Goal: Task Accomplishment & Management: Complete application form

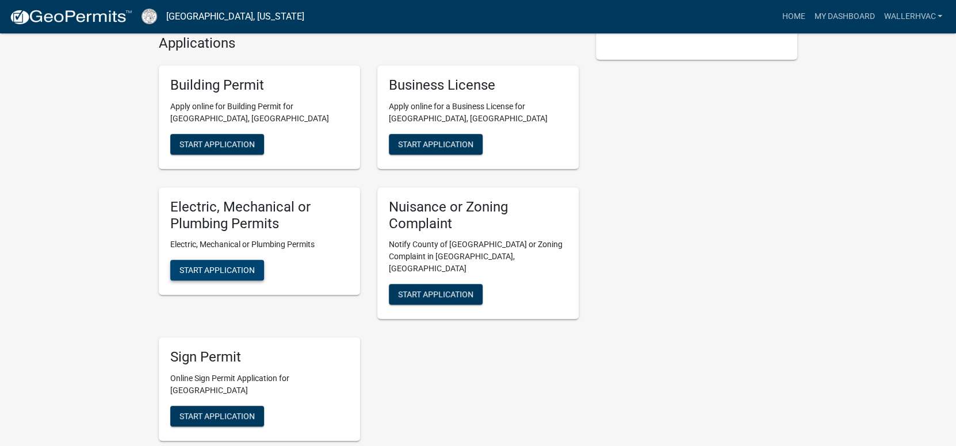
scroll to position [287, 0]
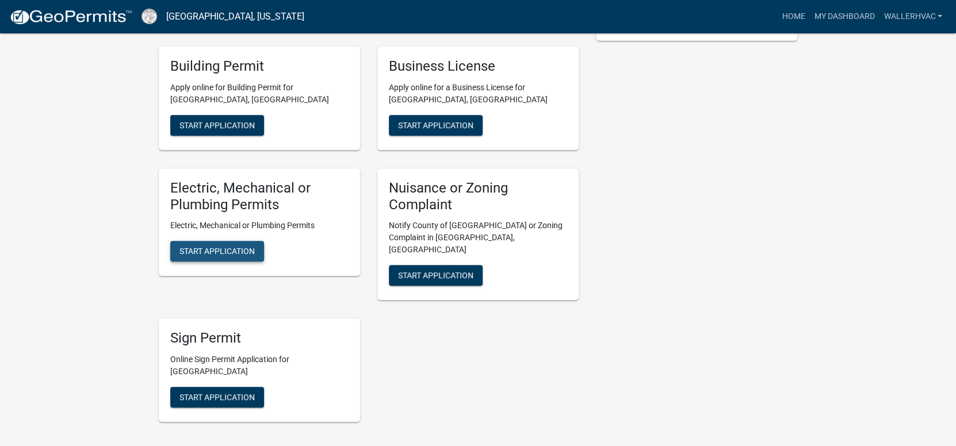
click at [215, 251] on span "Start Application" at bounding box center [216, 251] width 75 height 9
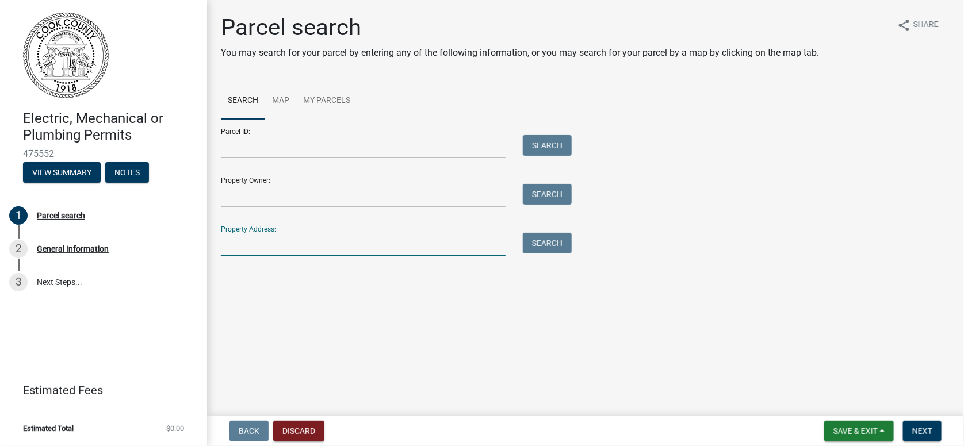
click at [281, 236] on input "Property Address:" at bounding box center [363, 245] width 285 height 24
type input "[STREET_ADDRESS]"
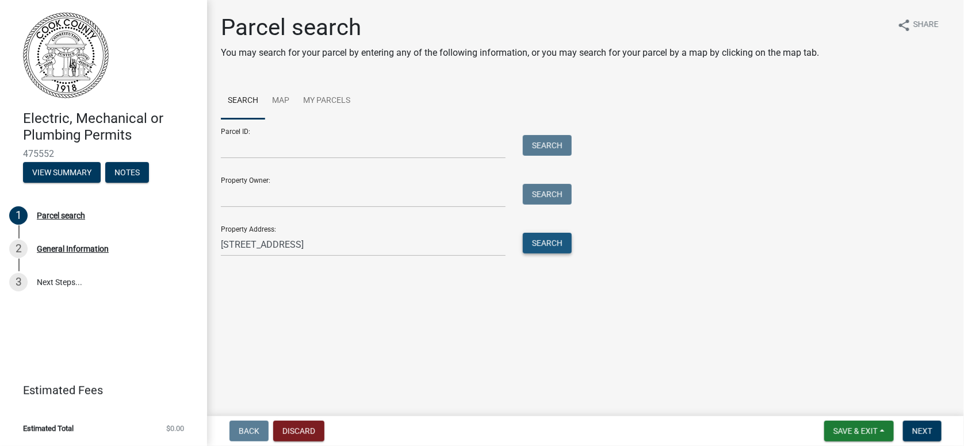
click at [563, 238] on button "Search" at bounding box center [547, 243] width 49 height 21
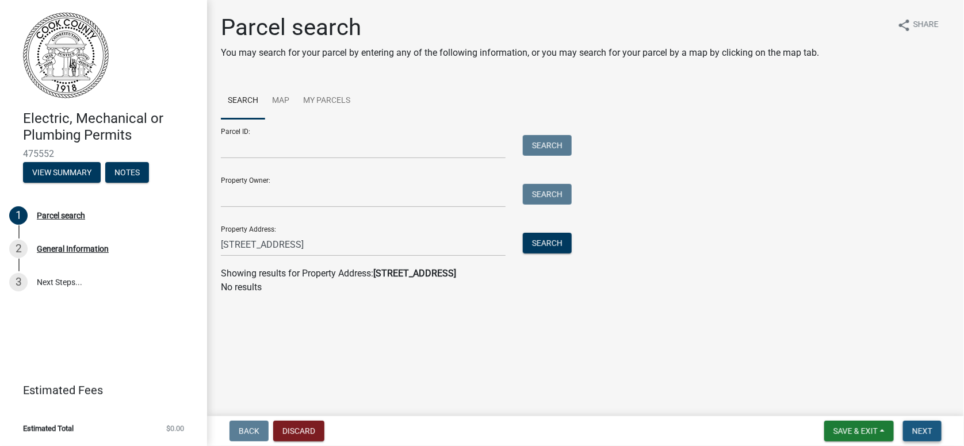
click at [914, 431] on span "Next" at bounding box center [922, 431] width 20 height 9
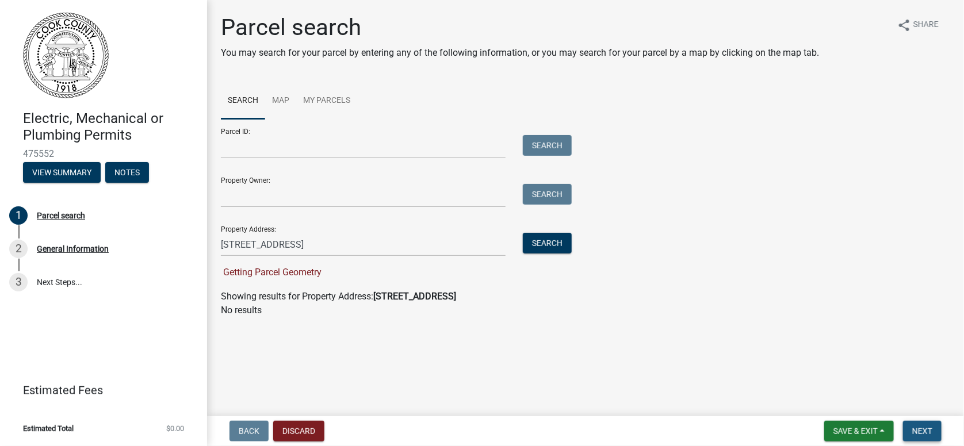
click at [933, 427] on button "Next" at bounding box center [922, 431] width 39 height 21
click at [301, 242] on input "[STREET_ADDRESS]" at bounding box center [363, 245] width 285 height 24
click at [938, 428] on button "Next" at bounding box center [922, 431] width 39 height 21
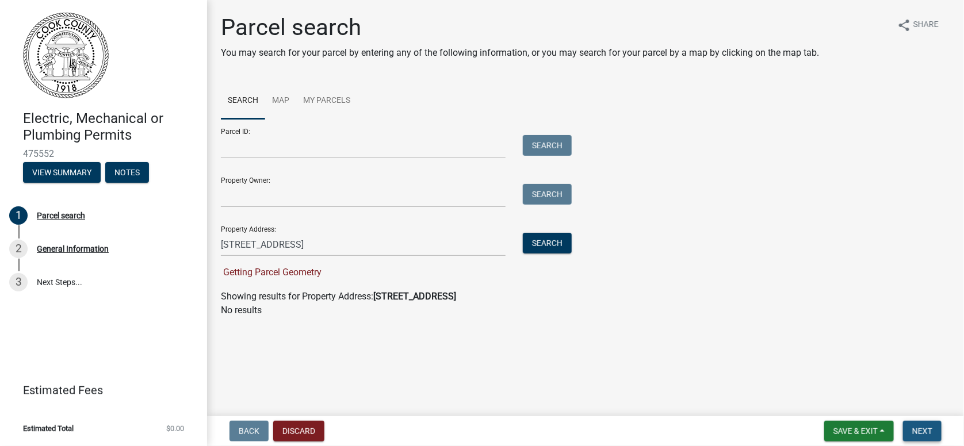
click at [926, 431] on span "Next" at bounding box center [922, 431] width 20 height 9
click at [555, 231] on div "Property Address: [STREET_ADDRESS] Search" at bounding box center [393, 237] width 345 height 40
click at [563, 241] on button "Search" at bounding box center [547, 243] width 49 height 21
